Goal: Find contact information

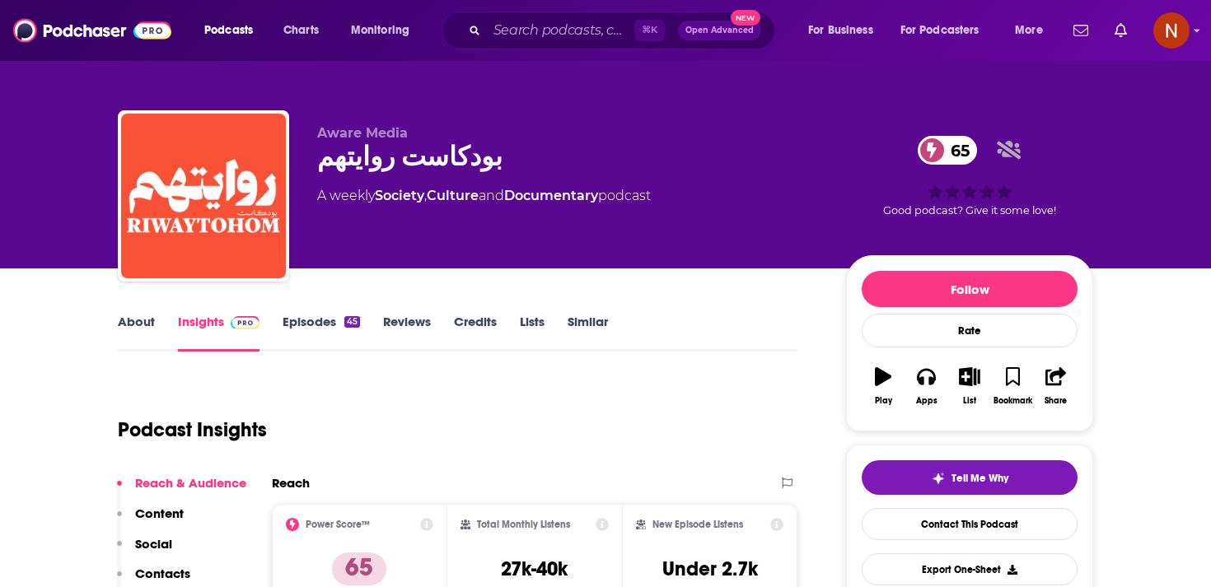
click at [428, 267] on div "Aware Media بودكاست روايتهم 65 A weekly Society , Culture and Documentary podca…" at bounding box center [705, 199] width 776 height 148
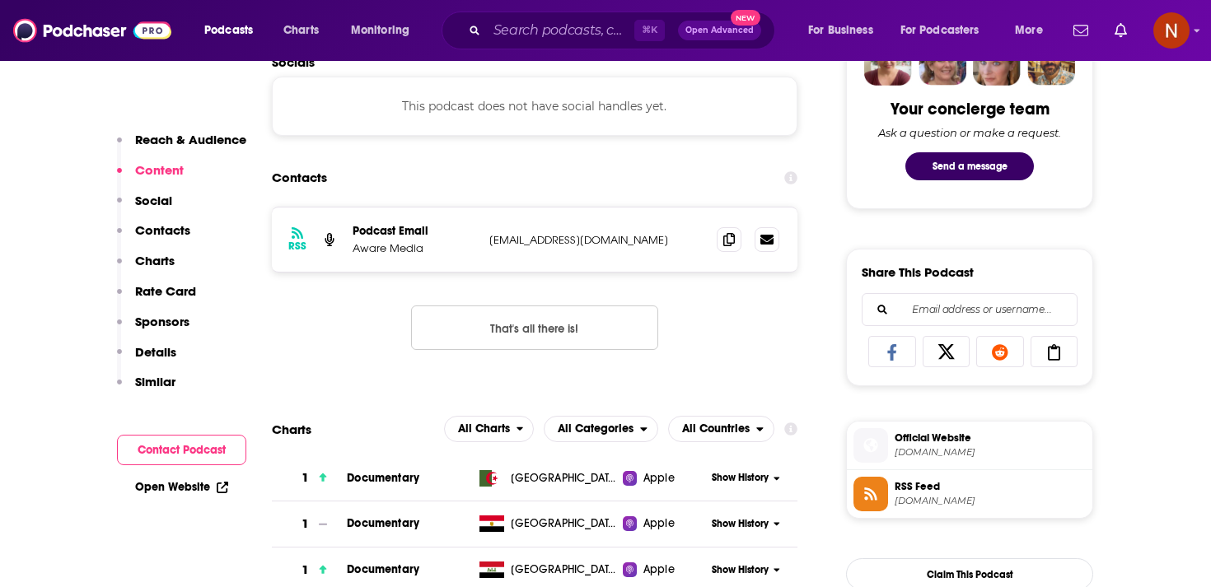
scroll to position [877, 0]
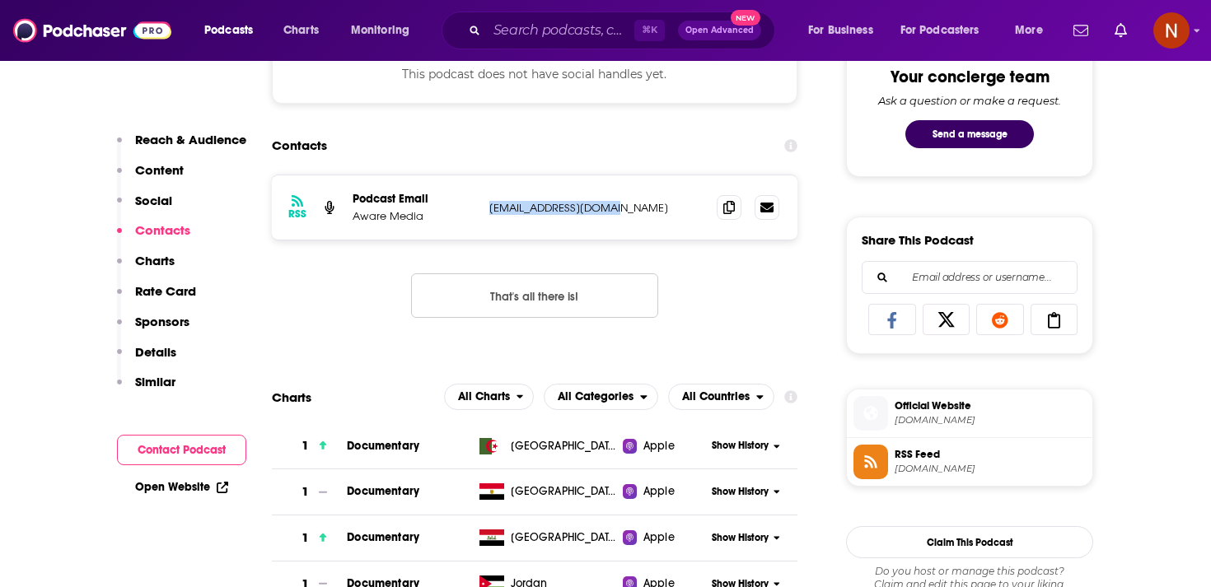
drag, startPoint x: 465, startPoint y: 218, endPoint x: 631, endPoint y: 219, distance: 165.6
click at [631, 219] on div "RSS Podcast Email Aware Media sayer@aware-media.com sayer@aware-media.com" at bounding box center [535, 207] width 526 height 64
copy div "sayer@aware-media.com"
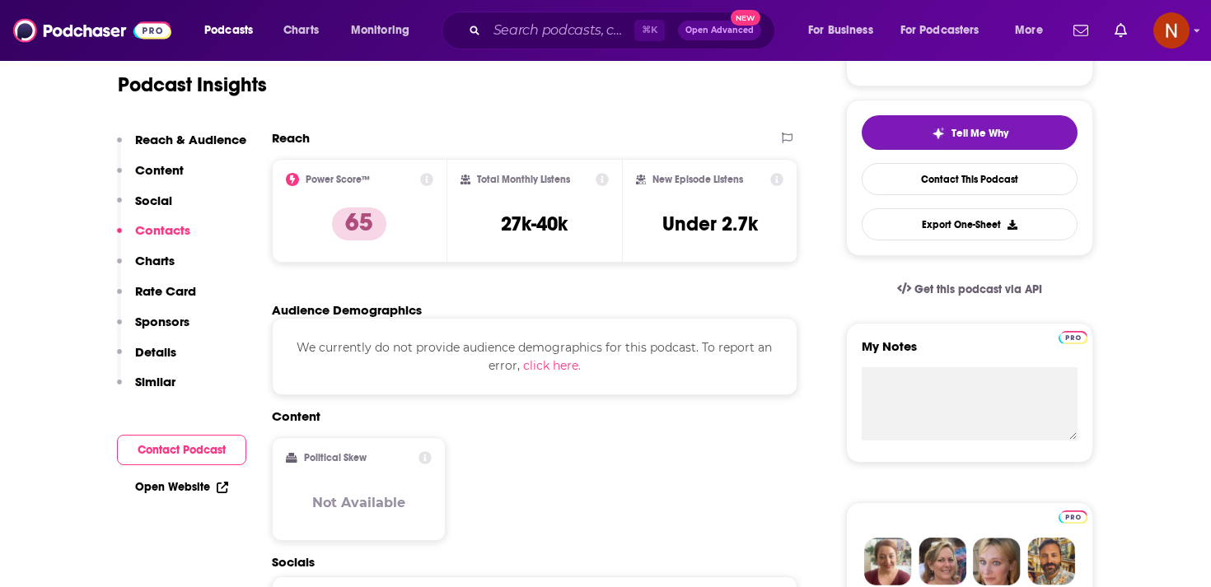
scroll to position [0, 0]
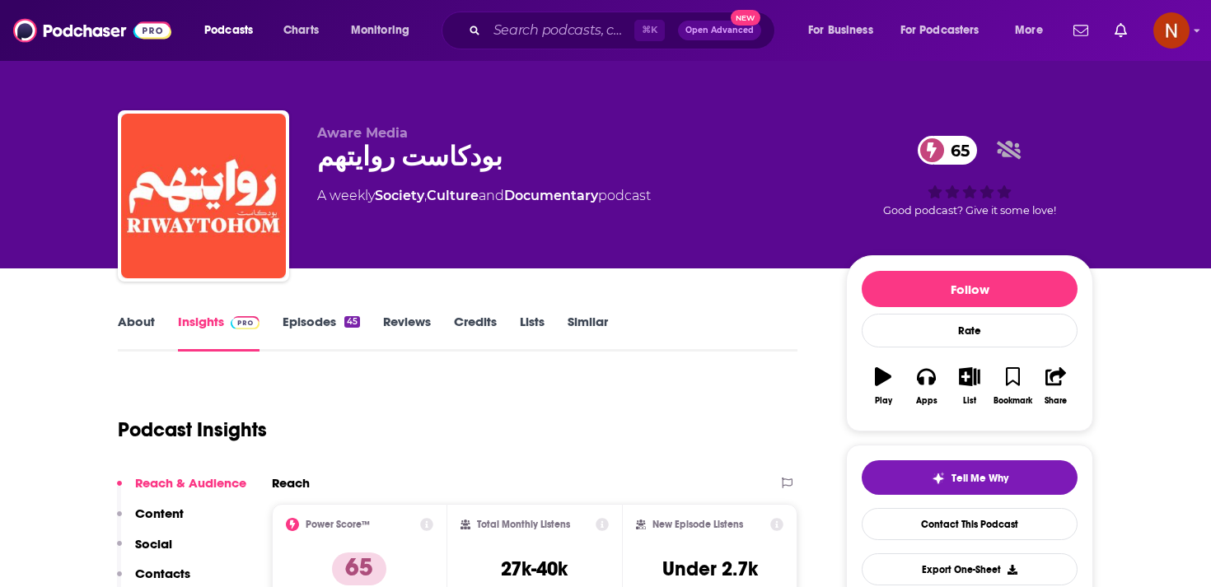
click at [390, 133] on span "Aware Media" at bounding box center [362, 133] width 91 height 16
copy p "Aware Media"
click at [341, 160] on div "بودكاست روايتهم 65" at bounding box center [568, 157] width 503 height 32
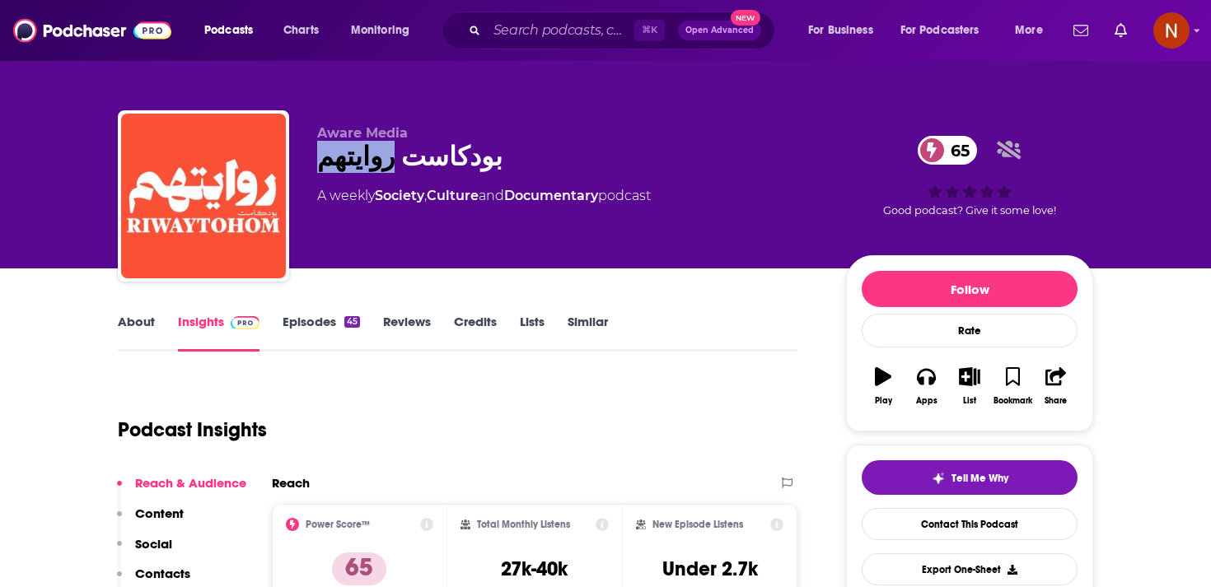
click at [341, 160] on div "بودكاست روايتهم 65" at bounding box center [568, 157] width 503 height 32
copy div "بودكاست روايتهم 65"
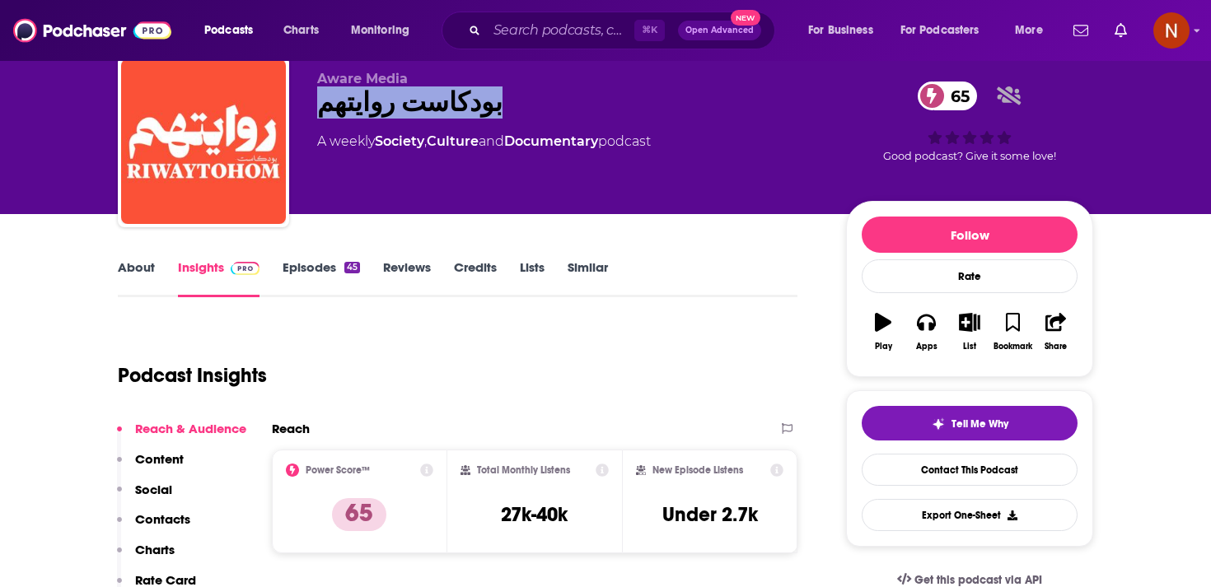
scroll to position [55, 0]
